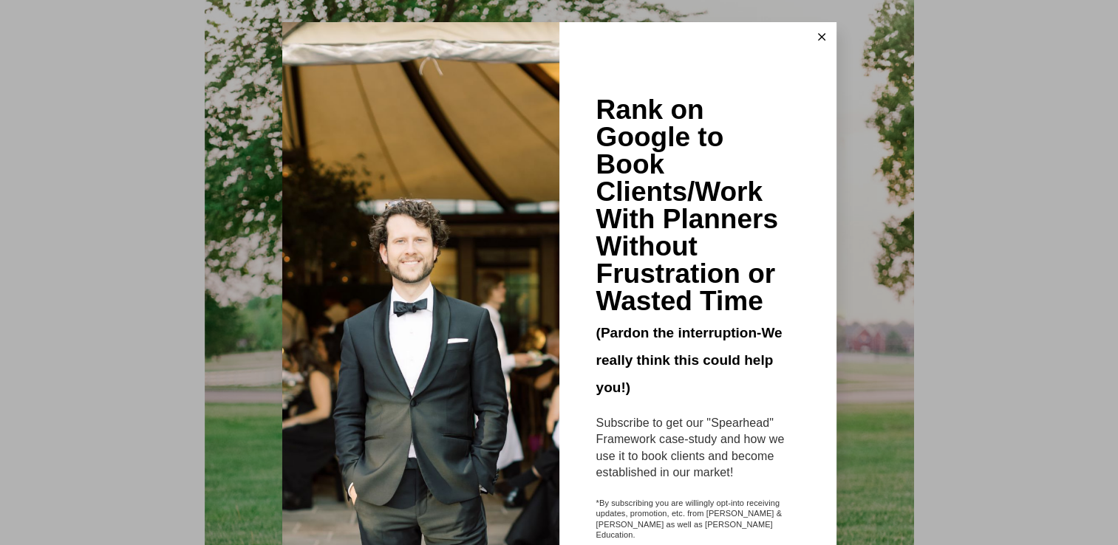
scroll to position [7305, 0]
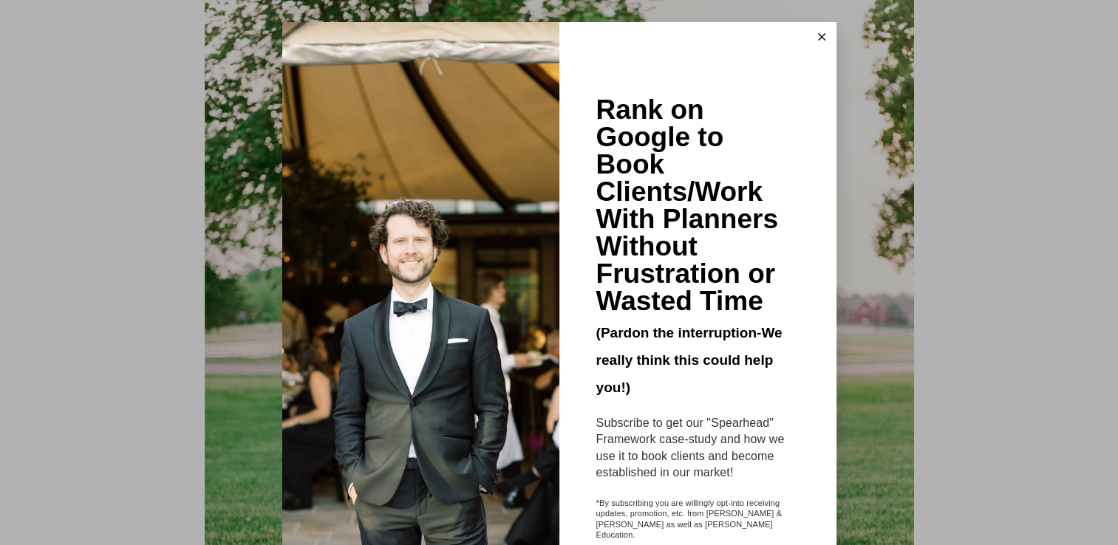
click at [818, 35] on line at bounding box center [821, 37] width 7 height 7
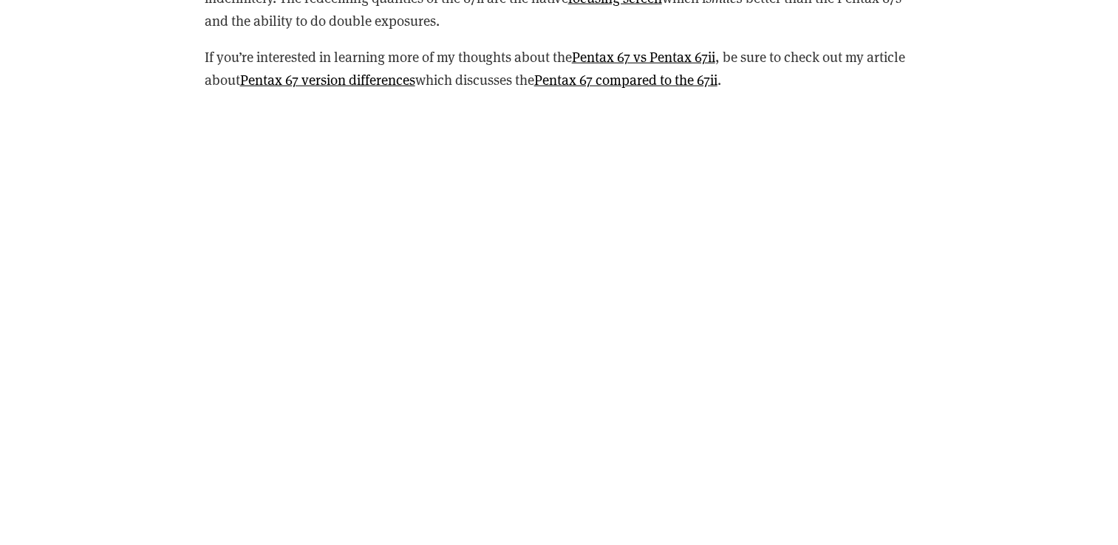
scroll to position [14775, 0]
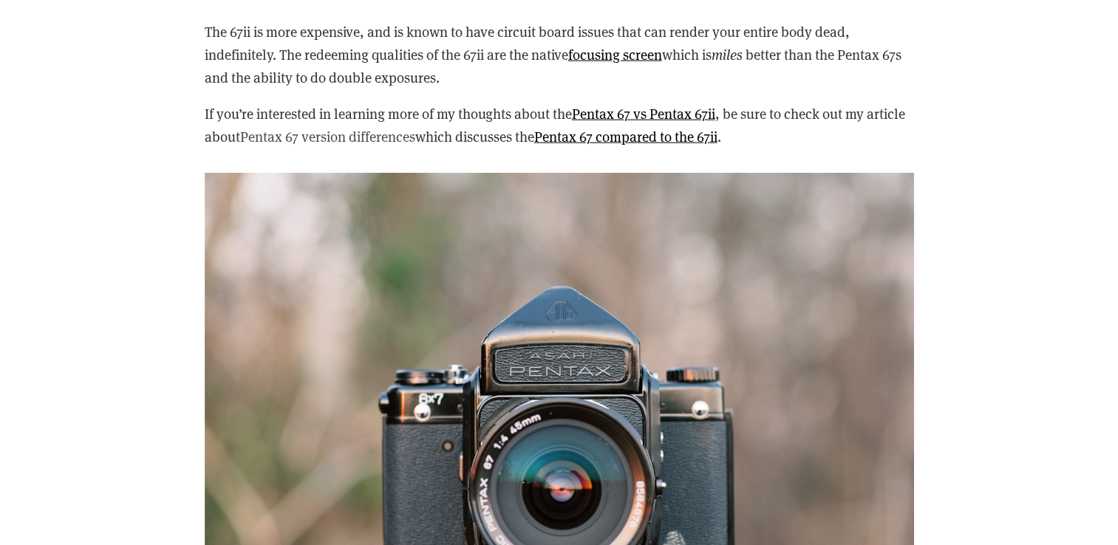
click at [365, 129] on link "Pentax 67 version differences" at bounding box center [327, 136] width 175 height 18
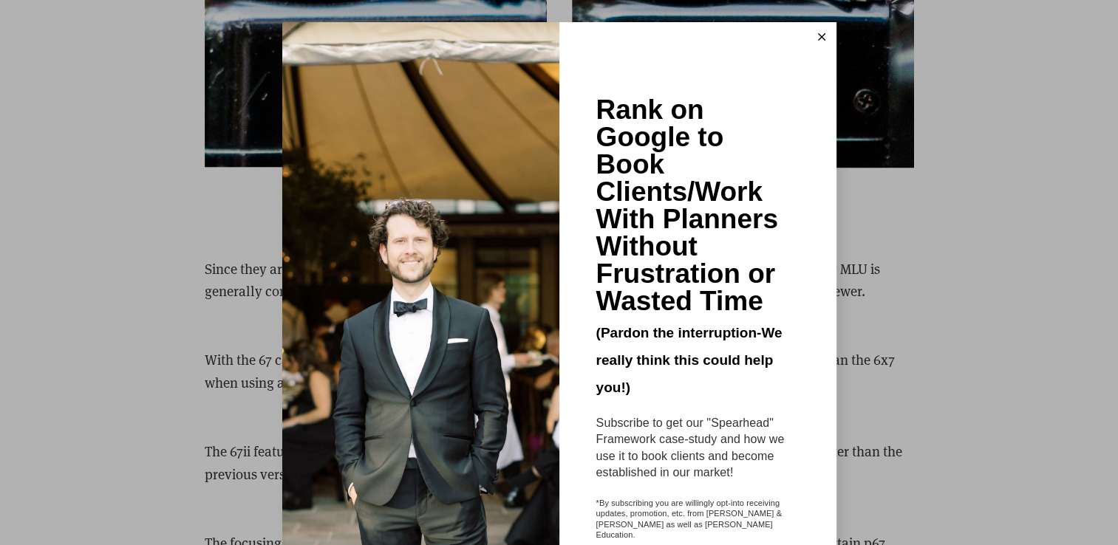
scroll to position [3926, 0]
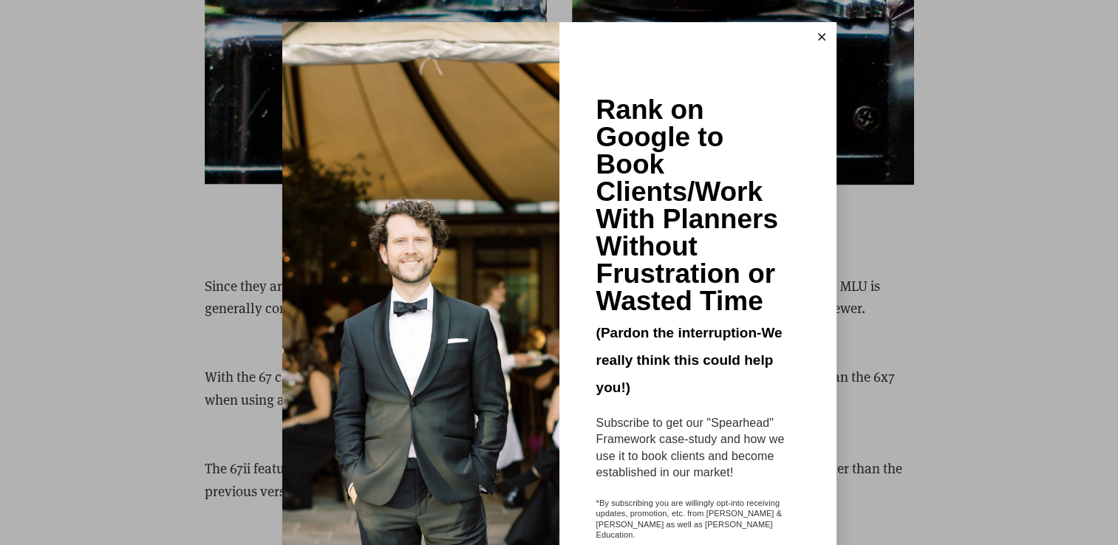
click at [818, 36] on line at bounding box center [821, 37] width 7 height 7
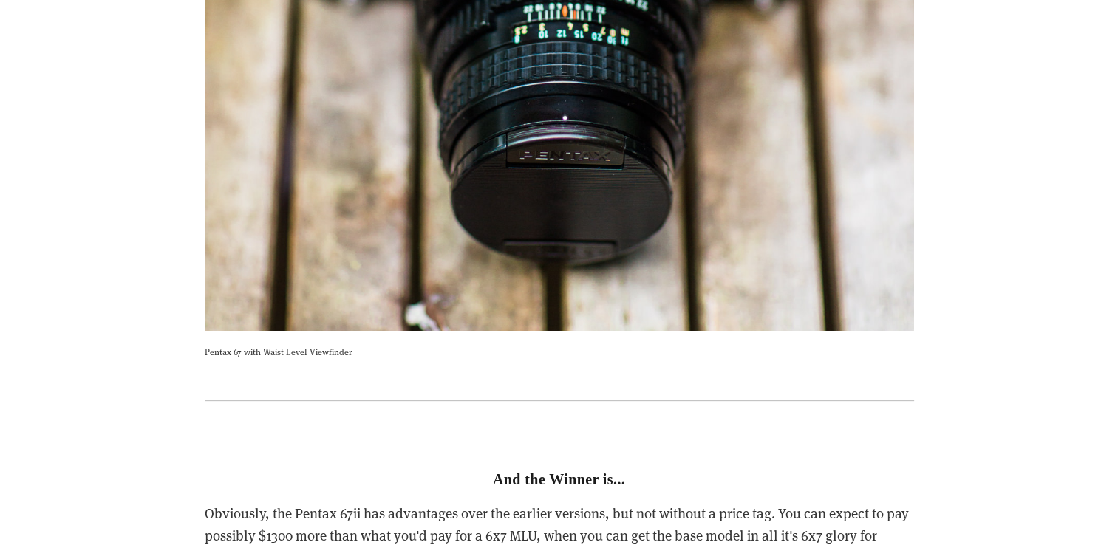
scroll to position [5971, 0]
